Goal: Transaction & Acquisition: Purchase product/service

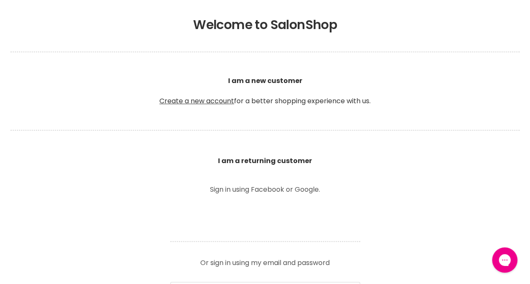
scroll to position [253, 0]
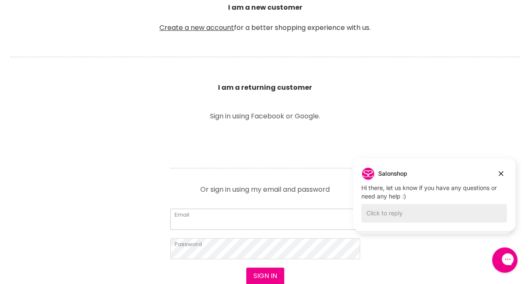
click at [210, 214] on input "Email" at bounding box center [265, 219] width 190 height 21
type input "botanicalblondes@gmail.com"
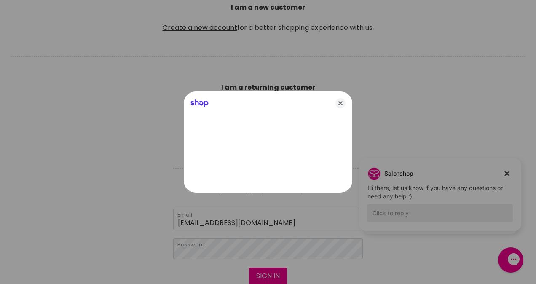
click at [262, 276] on div at bounding box center [268, 142] width 536 height 284
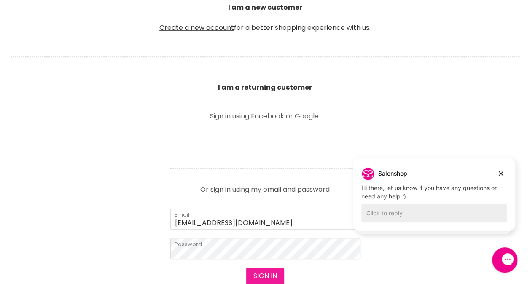
click at [263, 274] on button "Sign in" at bounding box center [265, 276] width 38 height 17
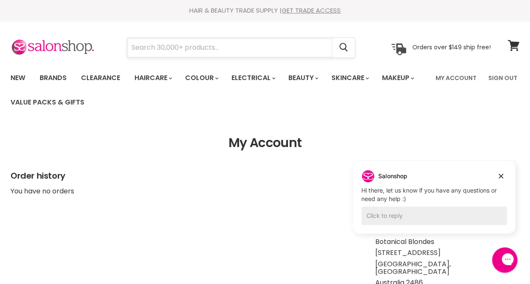
click at [156, 49] on input "Search" at bounding box center [229, 47] width 205 height 19
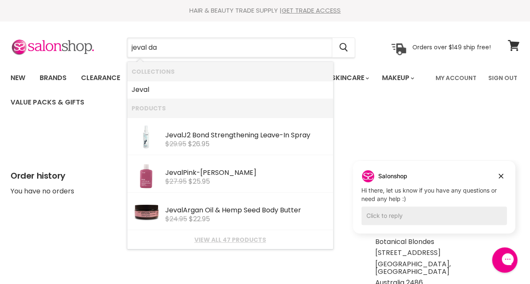
type input "jeval dar"
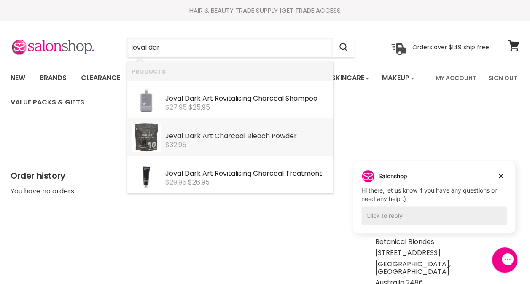
click at [247, 133] on div "Jeval Dar k Art Charcoal Bleach Powder" at bounding box center [247, 136] width 164 height 9
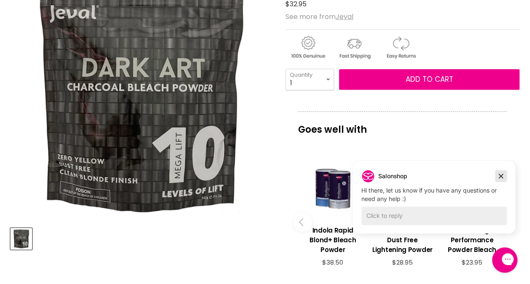
click at [500, 175] on icon "Dismiss campaign" at bounding box center [501, 176] width 8 height 10
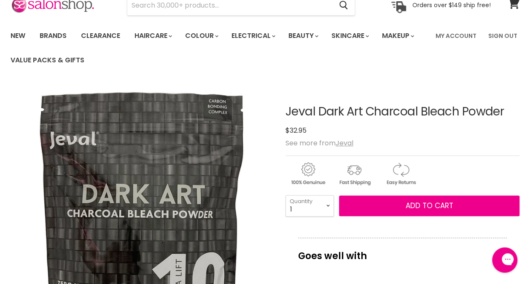
scroll to position [126, 0]
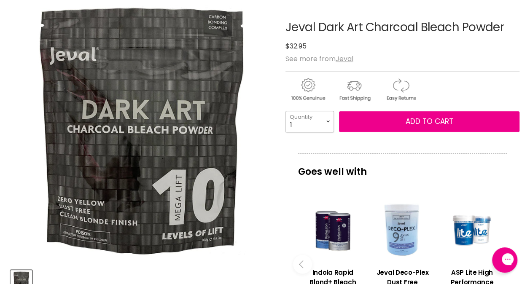
click at [328, 120] on select "1 2 3 4 5 6 7 8 9 10+" at bounding box center [309, 121] width 48 height 21
select select "4"
click at [285, 111] on select "1 2 3 4 5 6 7 8 9 10+" at bounding box center [309, 121] width 48 height 21
type input "4"
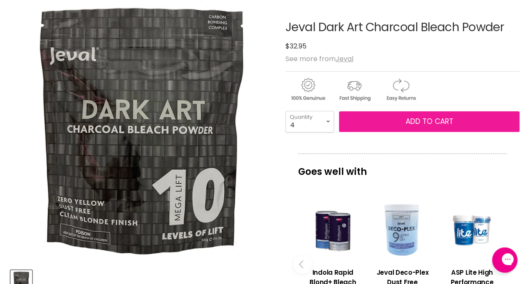
click at [421, 120] on span "Add to cart" at bounding box center [429, 121] width 48 height 10
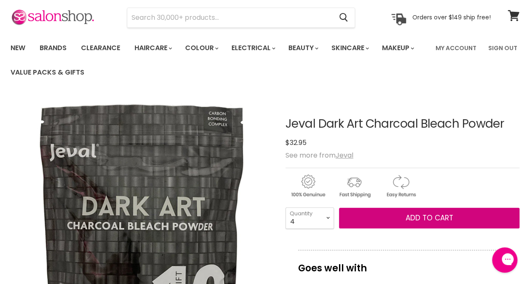
scroll to position [0, 0]
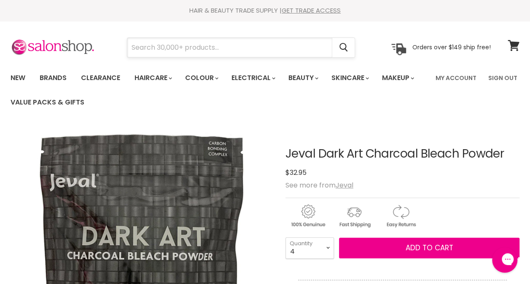
click at [201, 54] on input "Search" at bounding box center [229, 47] width 205 height 19
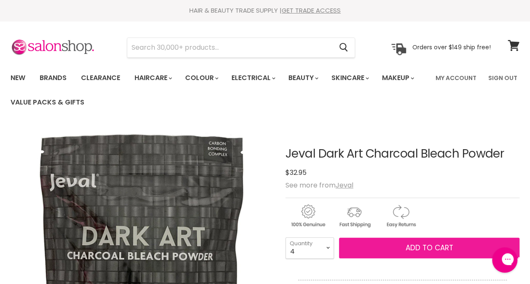
click at [427, 247] on span "Add to cart" at bounding box center [429, 248] width 48 height 10
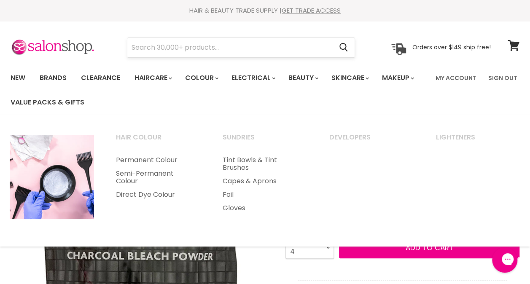
click at [207, 50] on input "Search" at bounding box center [229, 47] width 205 height 19
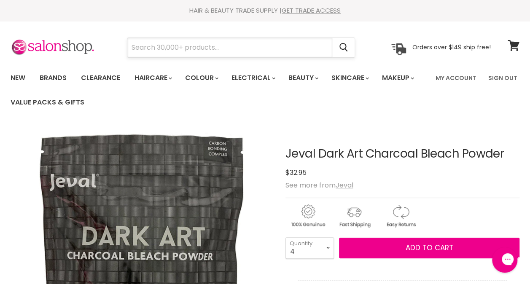
click at [210, 40] on input "Search" at bounding box center [229, 47] width 205 height 19
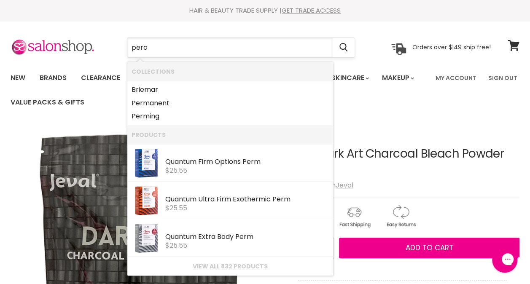
type input "perox"
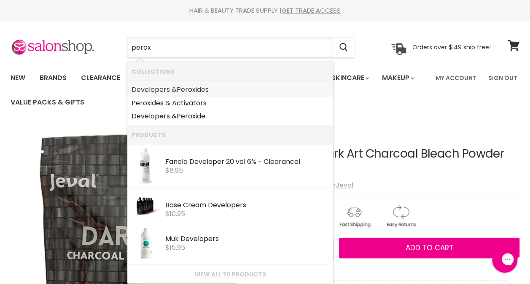
click at [201, 91] on link "Developers & Perox ides" at bounding box center [230, 89] width 197 height 13
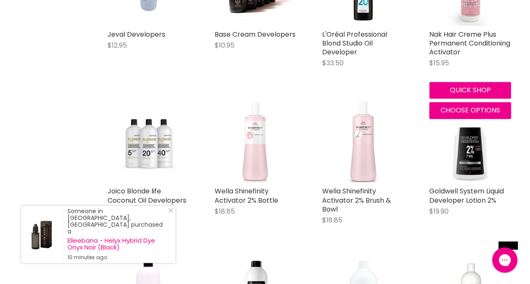
scroll to position [674, 0]
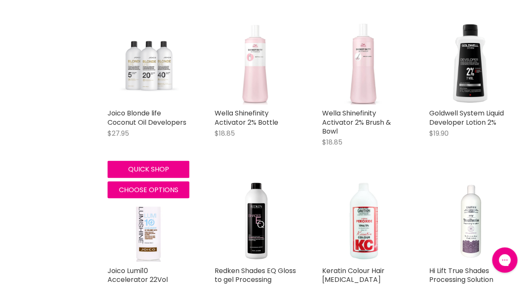
click at [159, 57] on img "Main content" at bounding box center [148, 63] width 82 height 64
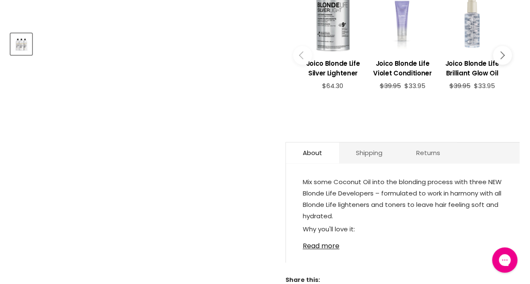
scroll to position [379, 0]
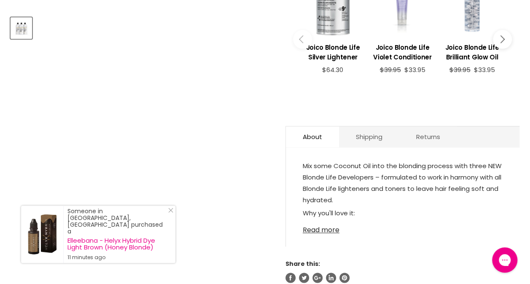
click at [320, 228] on link "Read more" at bounding box center [403, 227] width 200 height 13
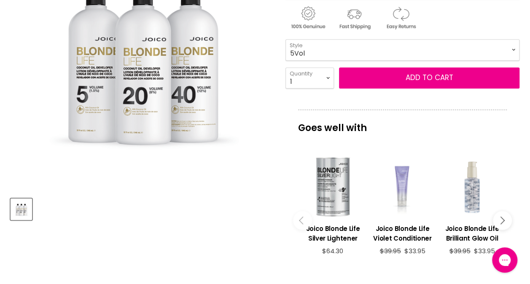
scroll to position [169, 0]
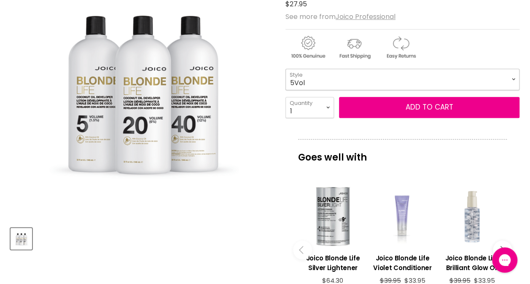
click at [510, 75] on select "5Vol 20Vol 40Vol" at bounding box center [402, 79] width 234 height 21
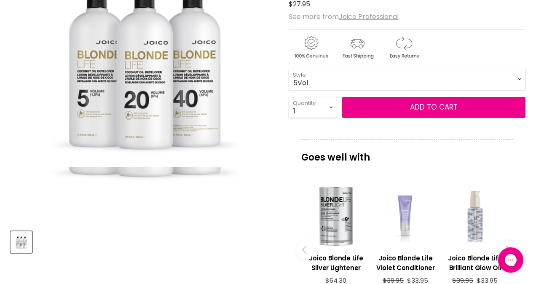
click at [243, 70] on img "Joico Blonde life Coconut Oil Developers image. Click or Scroll to Zoom." at bounding box center [143, 62] width 265 height 209
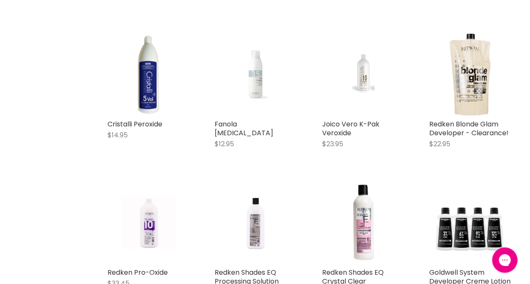
scroll to position [1624, 0]
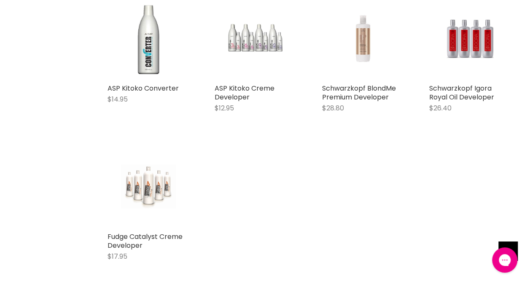
scroll to position [2678, 0]
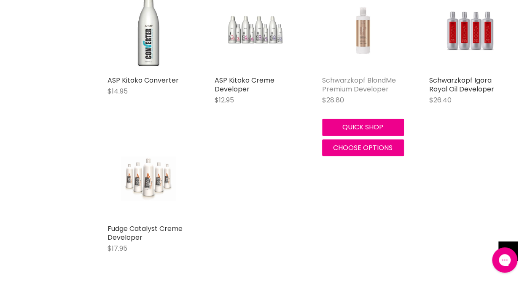
click at [376, 75] on link "Schwarzkopf BlondMe Premium Developer" at bounding box center [359, 84] width 74 height 19
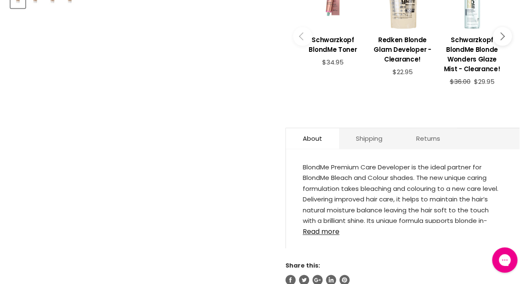
scroll to position [421, 0]
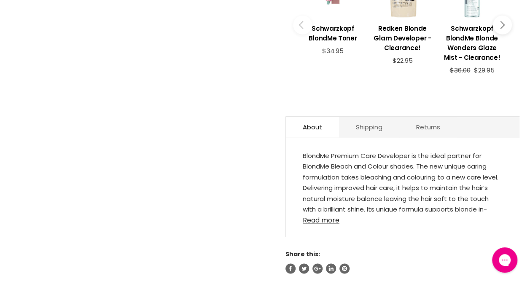
click at [311, 217] on link "Read more" at bounding box center [403, 218] width 200 height 13
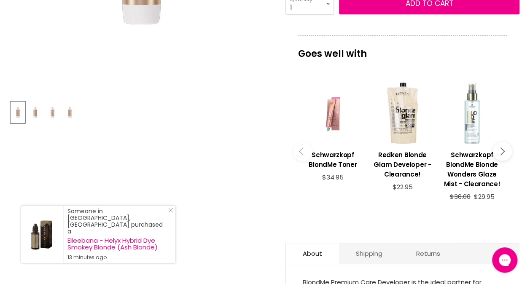
scroll to position [84, 0]
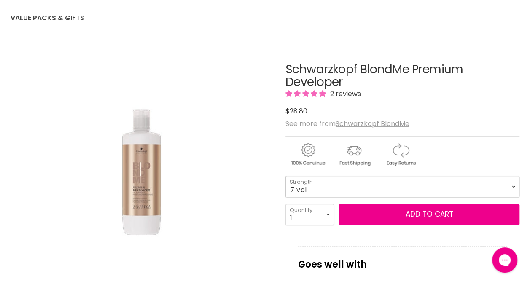
click at [514, 185] on select "7 Vol 20 Vol 30 Vol 40 Vol" at bounding box center [402, 186] width 234 height 21
click at [285, 176] on select "7 Vol 20 Vol 30 Vol 40 Vol" at bounding box center [402, 186] width 234 height 21
select select "30 Vol"
click at [330, 212] on select "1 2 3 4 5 6 7 8 9 10+" at bounding box center [309, 214] width 48 height 21
select select "2"
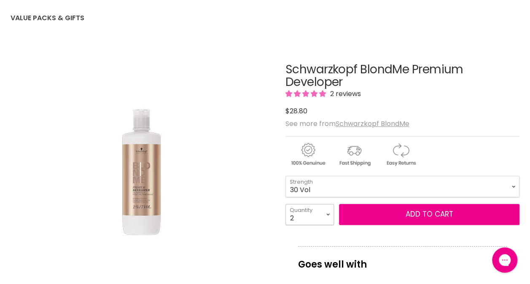
click at [285, 204] on select "1 2 3 4 5 6 7 8 9 10+" at bounding box center [309, 214] width 48 height 21
type input "2"
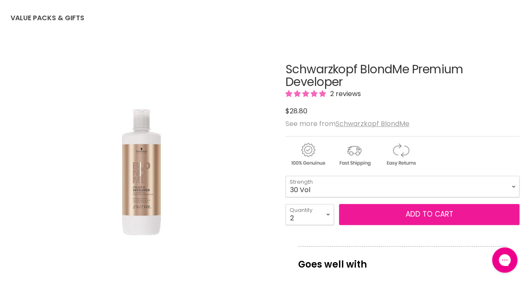
click at [406, 214] on button "Add to cart" at bounding box center [429, 214] width 180 height 21
click at [389, 212] on button "Add to cart" at bounding box center [429, 214] width 180 height 21
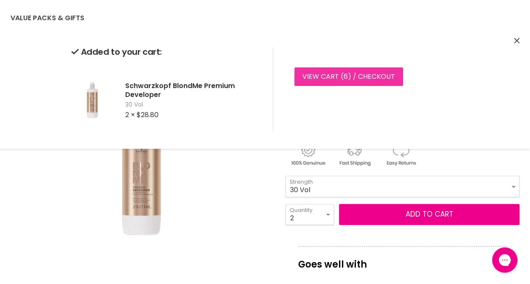
click at [370, 71] on link "View cart ( 6 ) / Checkout" at bounding box center [348, 76] width 109 height 19
